Goal: Information Seeking & Learning: Learn about a topic

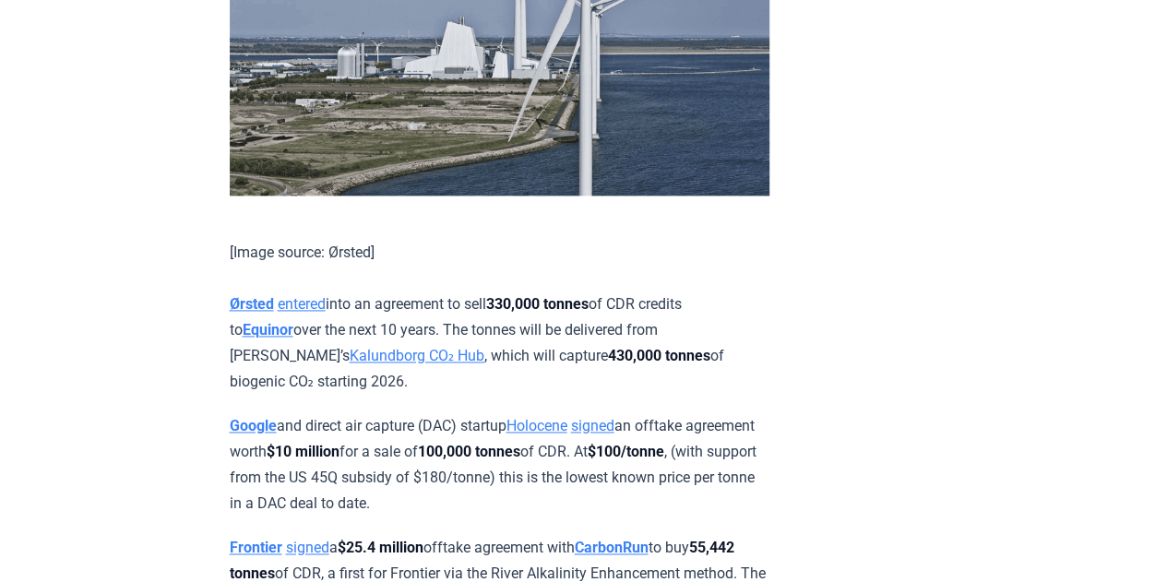
scroll to position [1124, 0]
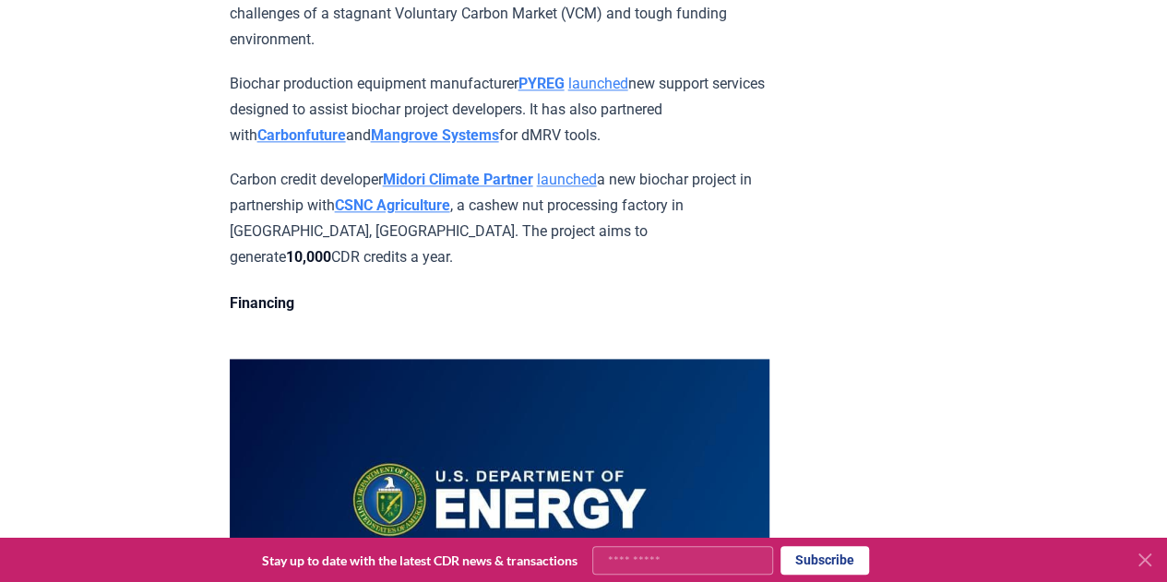
scroll to position [4623, 0]
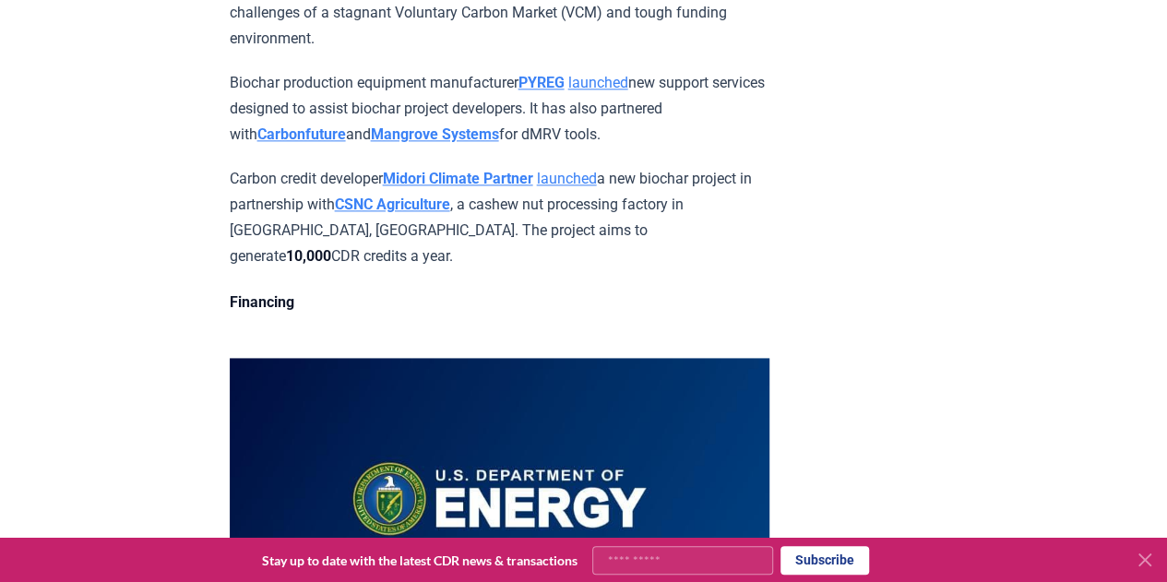
click at [594, 187] on link "launched" at bounding box center [567, 179] width 60 height 18
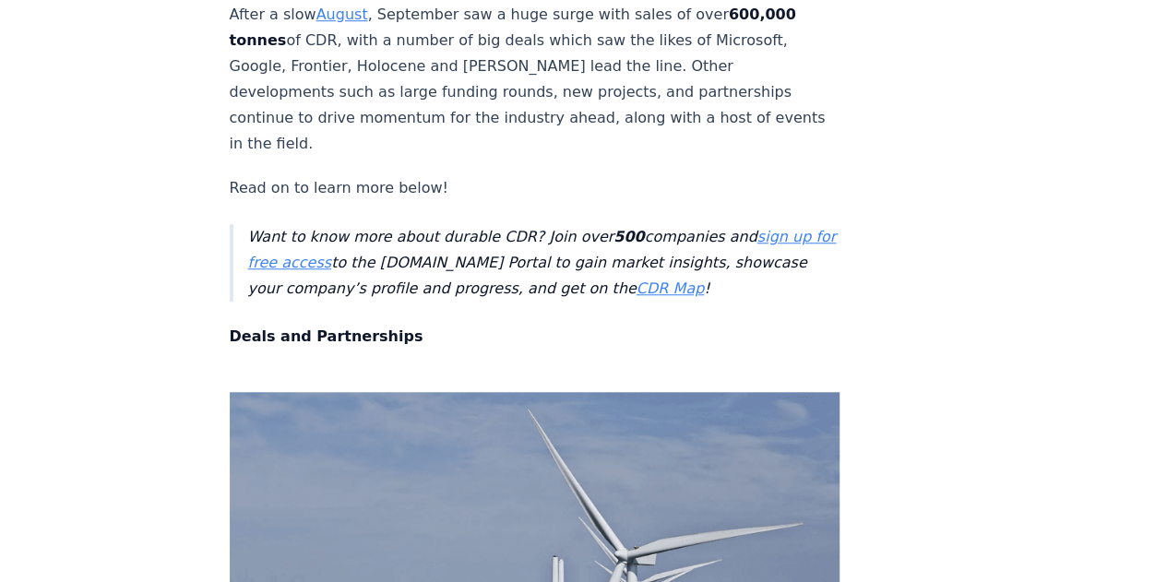
scroll to position [393, 0]
